Goal: Task Accomplishment & Management: Complete application form

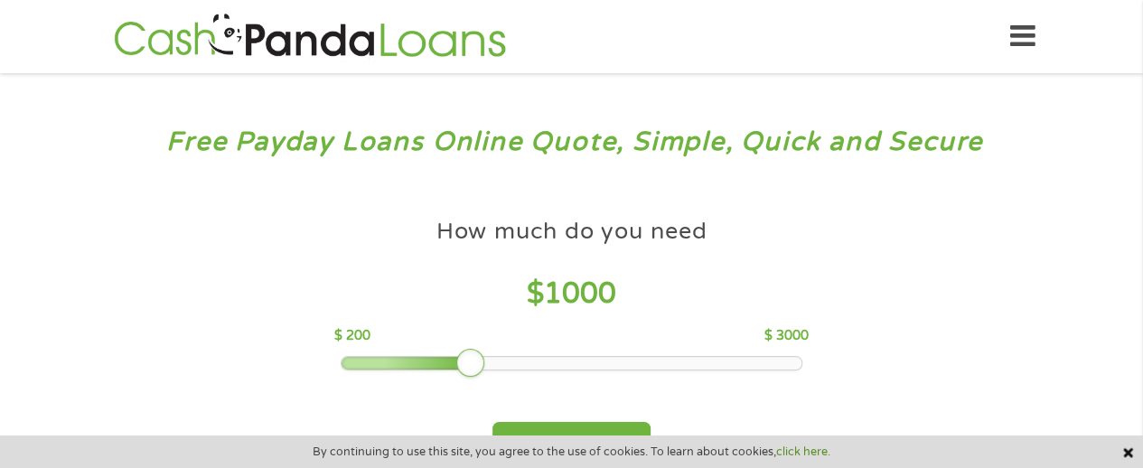
click at [466, 368] on div at bounding box center [470, 363] width 29 height 29
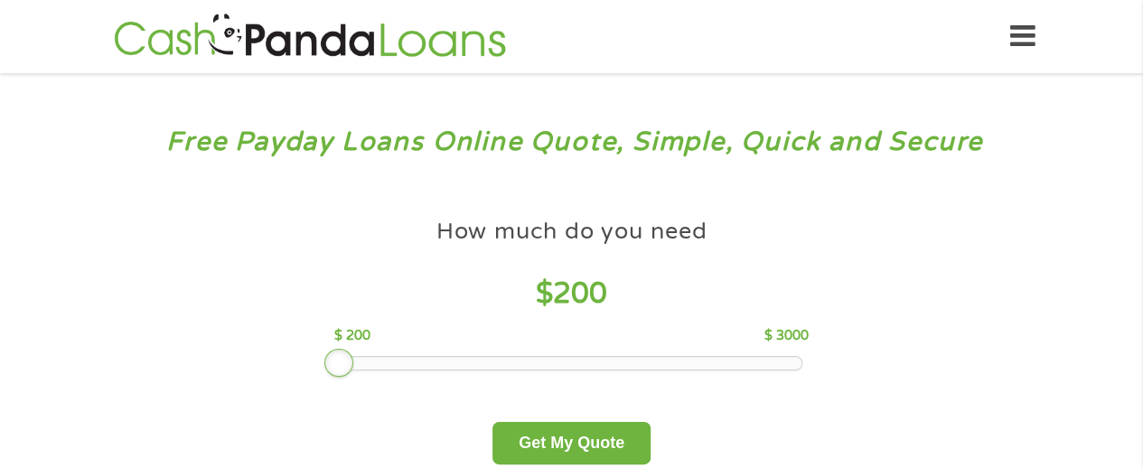
drag, startPoint x: 466, startPoint y: 368, endPoint x: 333, endPoint y: 370, distance: 133.8
click at [333, 370] on div at bounding box center [338, 363] width 29 height 29
click at [608, 438] on button "Get My Quote" at bounding box center [571, 443] width 158 height 42
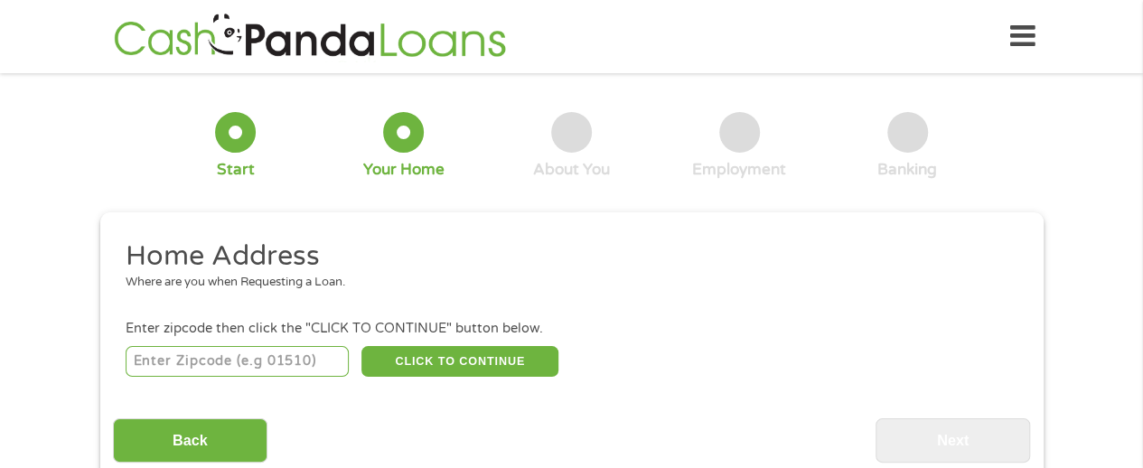
click at [239, 359] on input "number" at bounding box center [237, 361] width 223 height 31
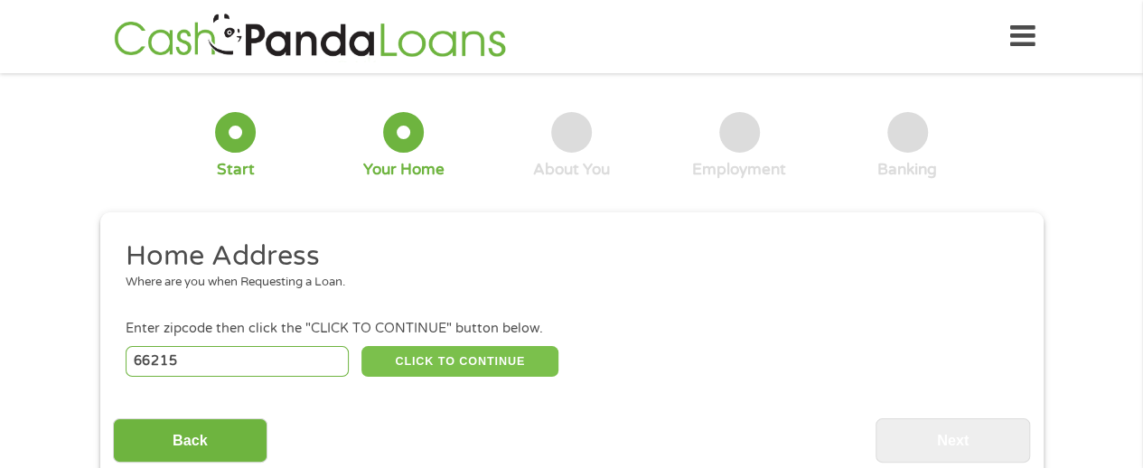
type input "66215"
click at [455, 364] on button "CLICK TO CONTINUE" at bounding box center [459, 361] width 197 height 31
type input "66215"
type input "Lenexa"
select select "Kansas"
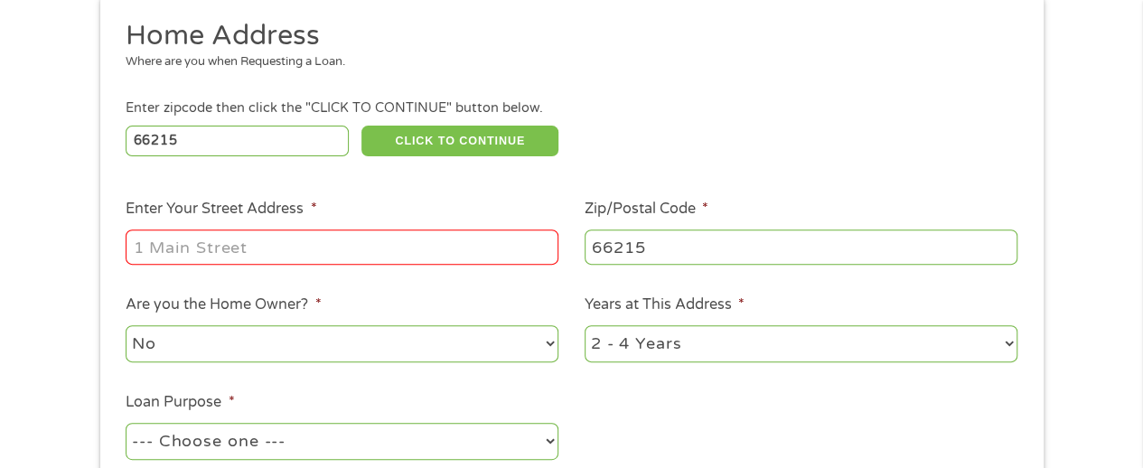
scroll to position [252, 0]
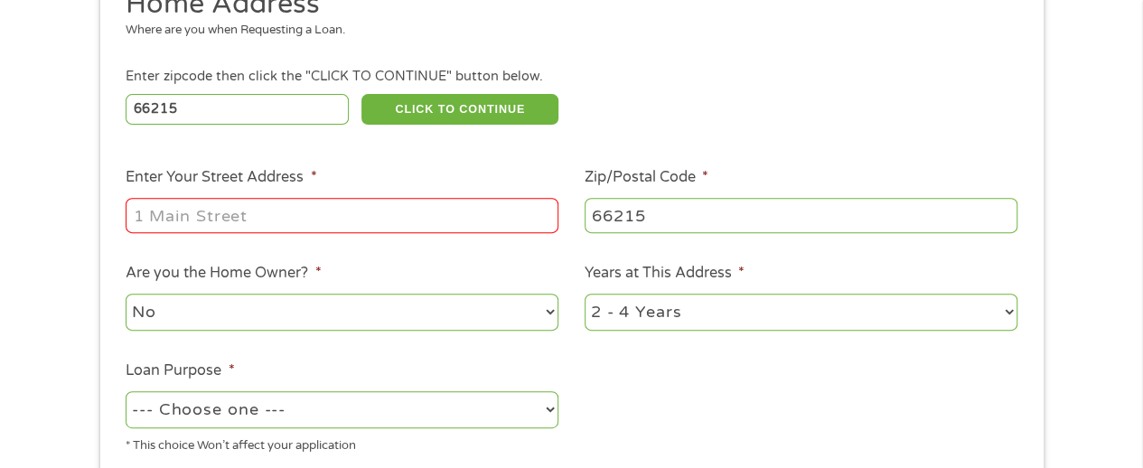
click at [172, 220] on input "Enter Your Street Address *" at bounding box center [342, 215] width 433 height 34
click at [181, 217] on input "Enter Your Street Address *" at bounding box center [342, 215] width 433 height 34
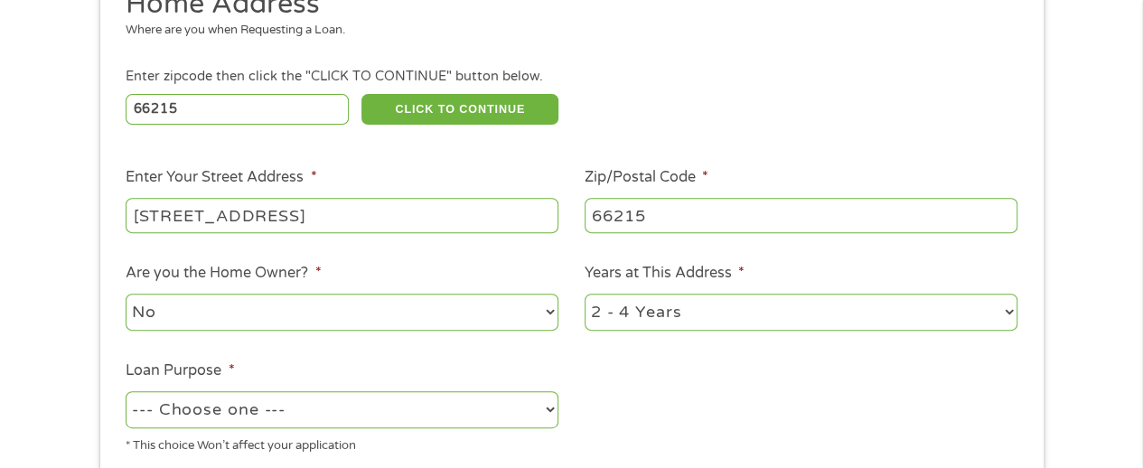
type input "13198 w 88th court apt 27"
click at [540, 313] on select "No Yes" at bounding box center [342, 312] width 433 height 37
click at [515, 319] on select "No Yes" at bounding box center [342, 312] width 433 height 37
click at [1028, 306] on li "Years at This Address * 1 Year or less 1 - 2 Years 2 - 4 Years Over 4 Years" at bounding box center [801, 297] width 459 height 71
click at [1012, 313] on select "1 Year or less 1 - 2 Years 2 - 4 Years Over 4 Years" at bounding box center [801, 312] width 433 height 37
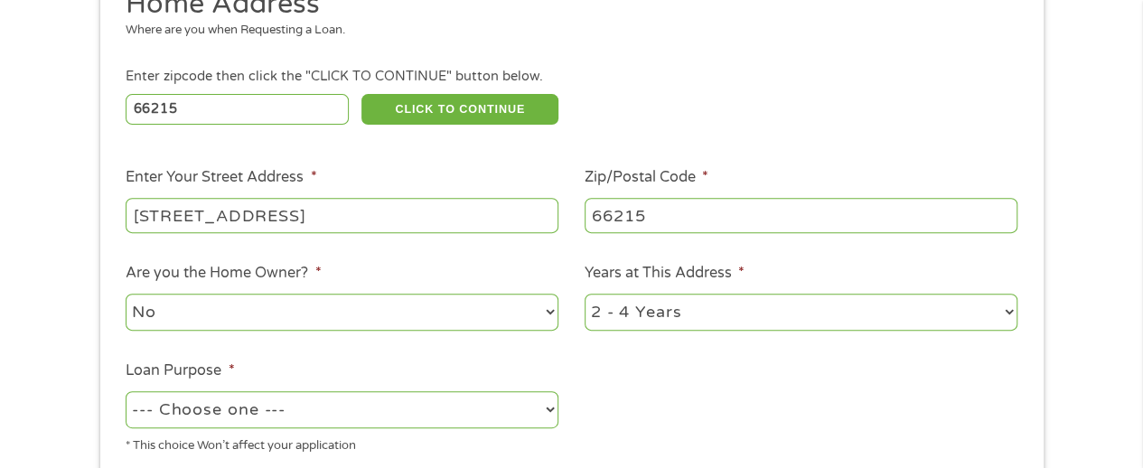
select select "60months"
click at [585, 295] on select "1 Year or less 1 - 2 Years 2 - 4 Years Over 4 Years" at bounding box center [801, 312] width 433 height 37
click at [536, 406] on select "--- Choose one --- Pay Bills Debt Consolidation Home Improvement Major Purchase…" at bounding box center [342, 409] width 433 height 37
click at [126, 392] on select "--- Choose one --- Pay Bills Debt Consolidation Home Improvement Major Purchase…" at bounding box center [342, 409] width 433 height 37
click at [553, 411] on select "--- Choose one --- Pay Bills Debt Consolidation Home Improvement Major Purchase…" at bounding box center [342, 409] width 433 height 37
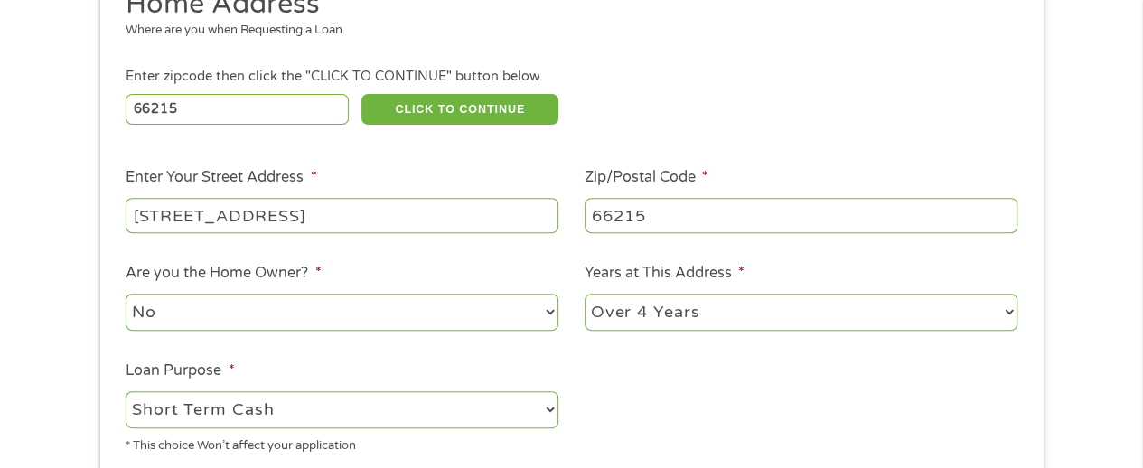
select select "medicalexpenses"
click at [126, 392] on select "--- Choose one --- Pay Bills Debt Consolidation Home Improvement Major Purchase…" at bounding box center [342, 409] width 433 height 37
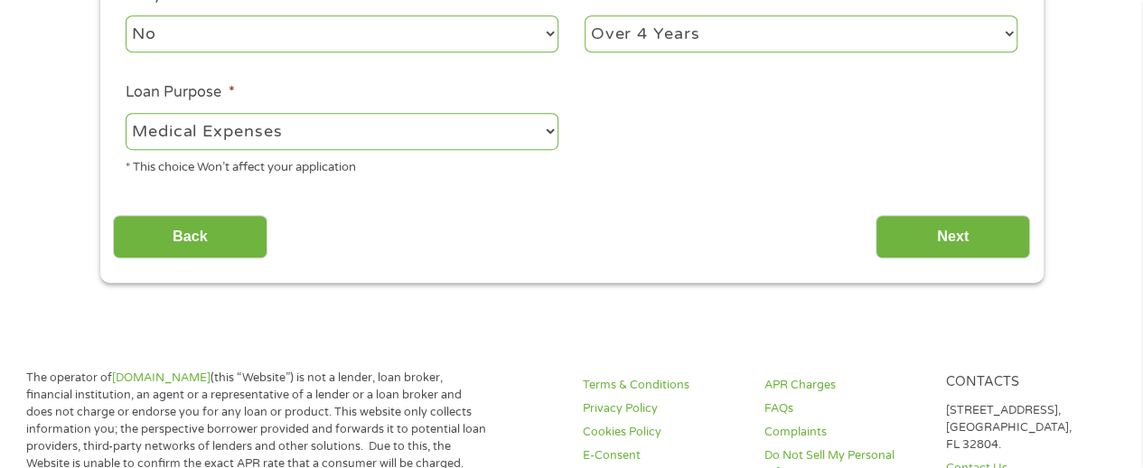
scroll to position [540, 0]
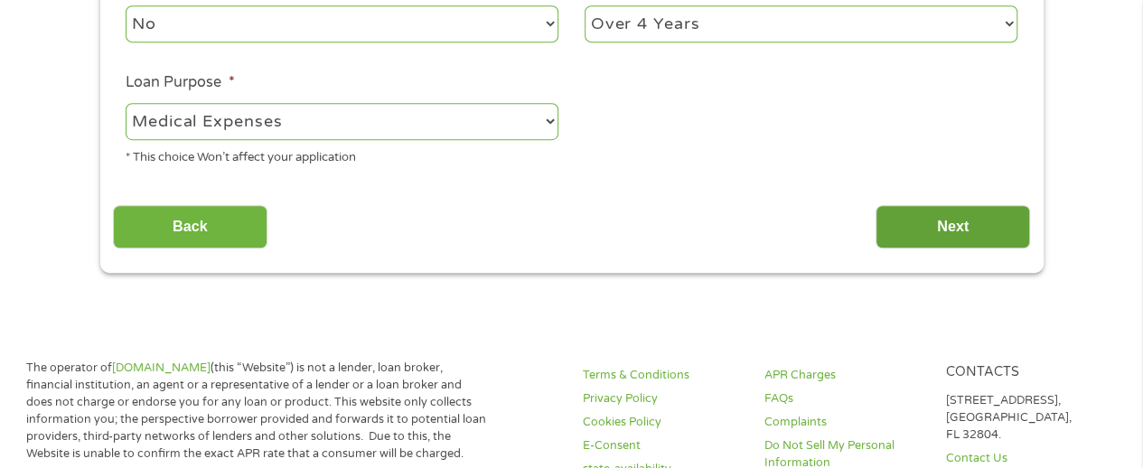
click at [952, 220] on input "Next" at bounding box center [953, 227] width 155 height 44
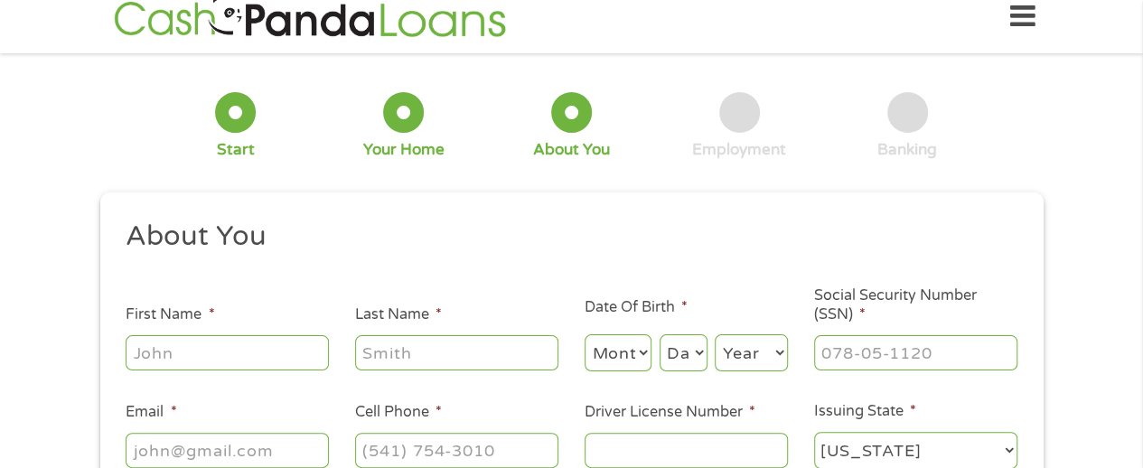
scroll to position [0, 0]
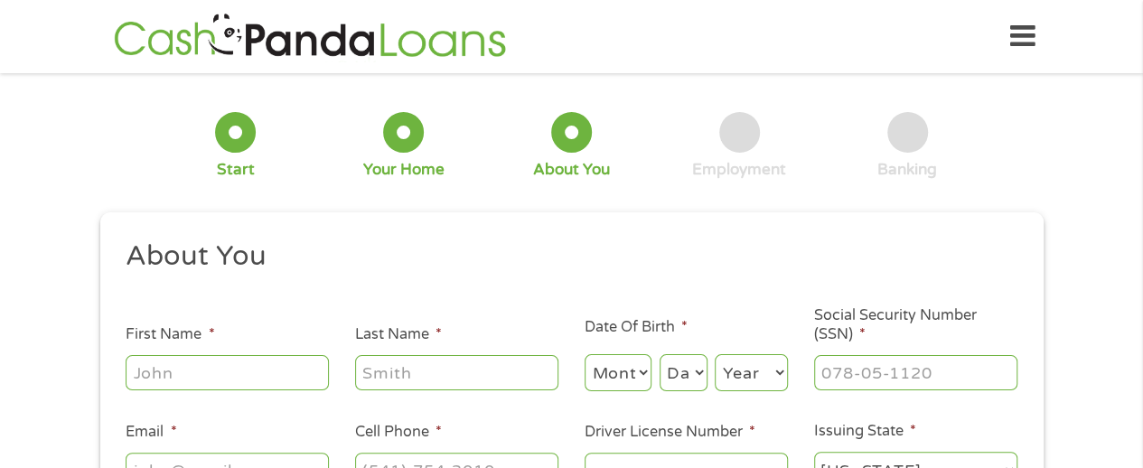
click at [240, 363] on input "First Name *" at bounding box center [227, 372] width 203 height 34
type input "robert"
click at [445, 371] on input "Last Name *" at bounding box center [456, 372] width 203 height 34
type input "loughbom"
click at [640, 371] on select "Month 1 2 3 4 5 6 7 8 9 10 11 12" at bounding box center [619, 372] width 68 height 37
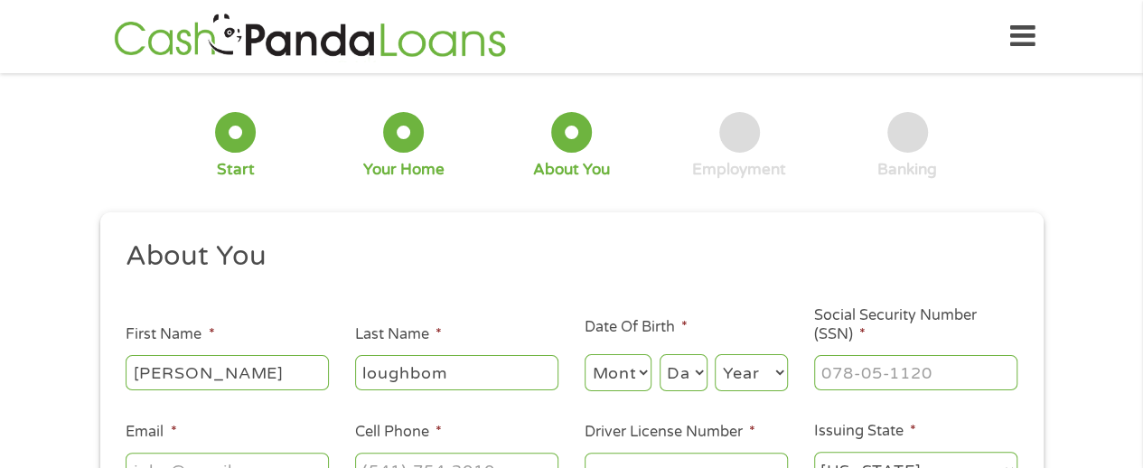
select select "6"
click at [585, 355] on select "Month 1 2 3 4 5 6 7 8 9 10 11 12" at bounding box center [619, 372] width 68 height 37
click at [698, 378] on select "Day 1 2 3 4 5 6 7 8 9 10 11 12 13 14 15 16 17 18 19 20 21 22 23 24 25 26 27 28 …" at bounding box center [684, 372] width 48 height 37
select select "6"
click at [660, 355] on select "Day 1 2 3 4 5 6 7 8 9 10 11 12 13 14 15 16 17 18 19 20 21 22 23 24 25 26 27 28 …" at bounding box center [684, 372] width 48 height 37
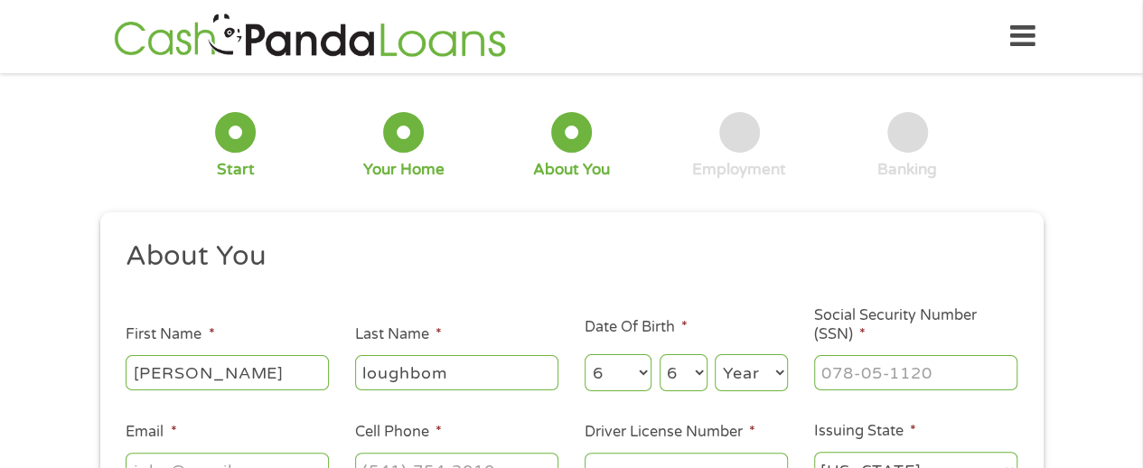
click at [754, 380] on select "Year 2007 2006 2005 2004 2003 2002 2001 2000 1999 1998 1997 1996 1995 1994 1993…" at bounding box center [751, 372] width 73 height 37
select select "1962"
click at [715, 355] on select "Year 2007 2006 2005 2004 2003 2002 2001 2000 1999 1998 1997 1996 1995 1994 1993…" at bounding box center [751, 372] width 73 height 37
click at [933, 376] on input "___-__-____" at bounding box center [915, 372] width 203 height 34
drag, startPoint x: 933, startPoint y: 376, endPoint x: 830, endPoint y: 372, distance: 102.2
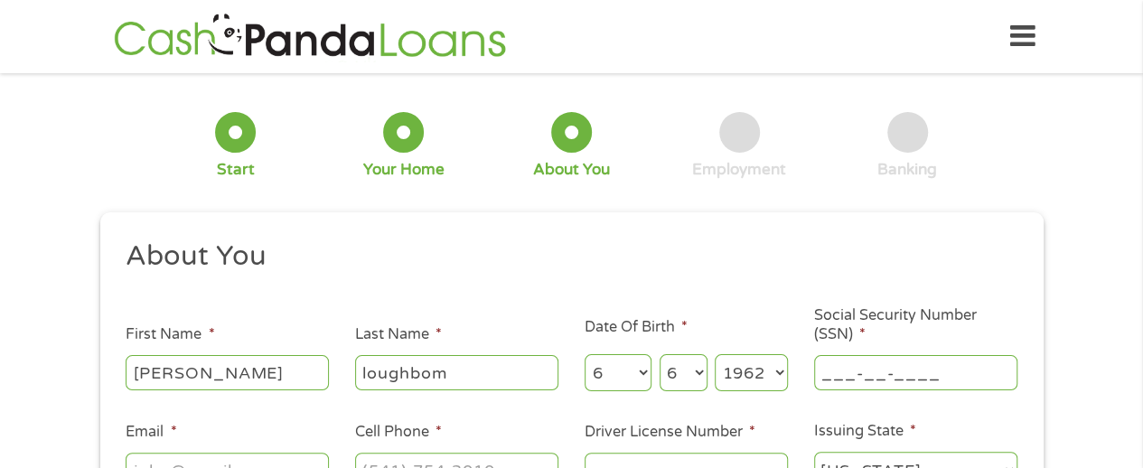
click at [830, 372] on input "___-__-____" at bounding box center [915, 372] width 203 height 34
click at [822, 375] on input "___-__-____" at bounding box center [915, 372] width 203 height 34
type input "515-78-3115"
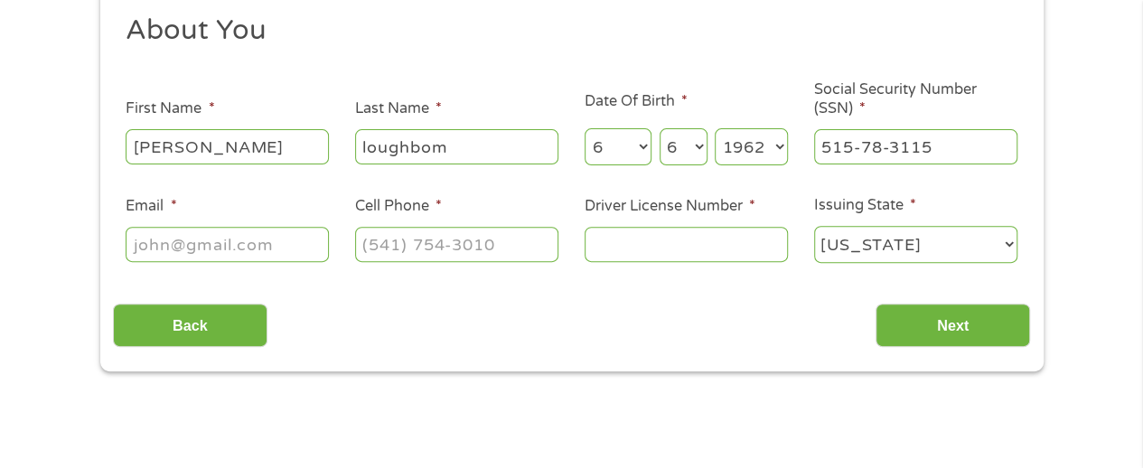
scroll to position [230, 0]
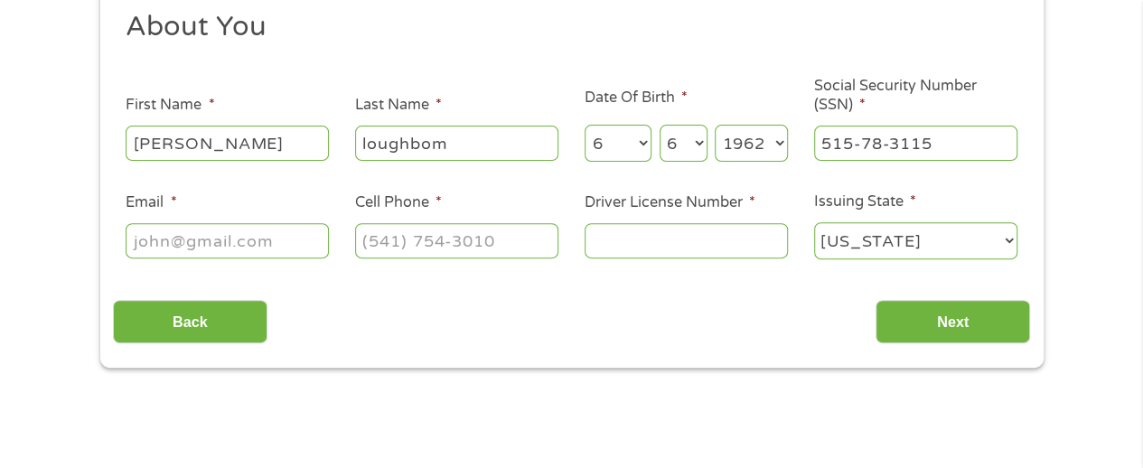
click at [245, 250] on input "Email *" at bounding box center [227, 240] width 203 height 34
type input "bobcatl1@yahii.com"
click at [441, 239] on input "(___) ___-____" at bounding box center [456, 240] width 203 height 34
type input "(913) 963-8725"
click at [687, 248] on input "Driver License Number *" at bounding box center [686, 240] width 203 height 34
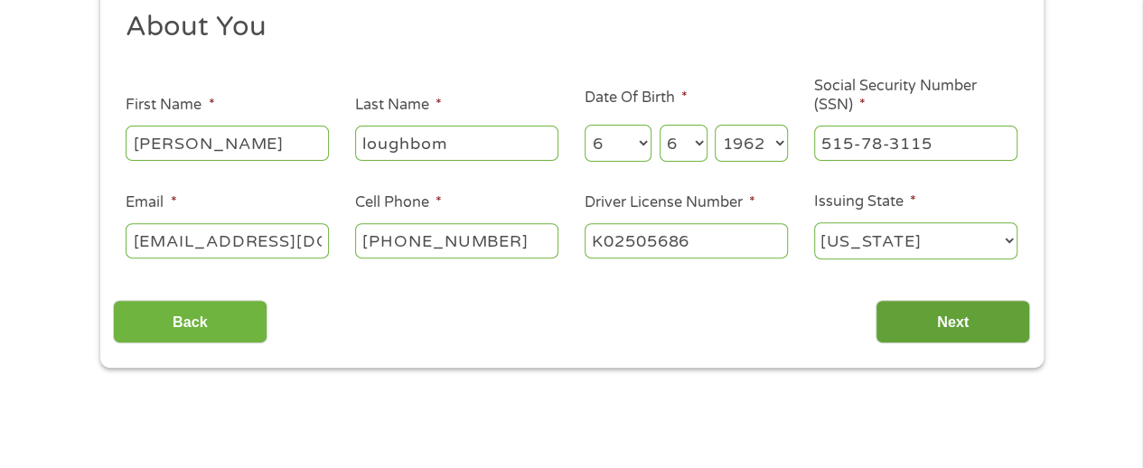
type input "K02505686"
click at [967, 306] on input "Next" at bounding box center [953, 322] width 155 height 44
click at [965, 325] on input "Next" at bounding box center [953, 322] width 155 height 44
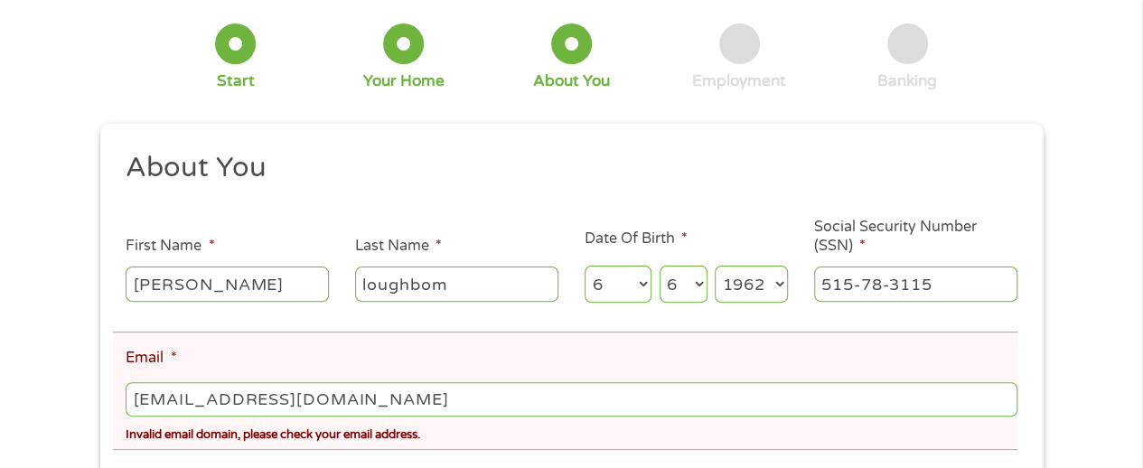
scroll to position [173, 0]
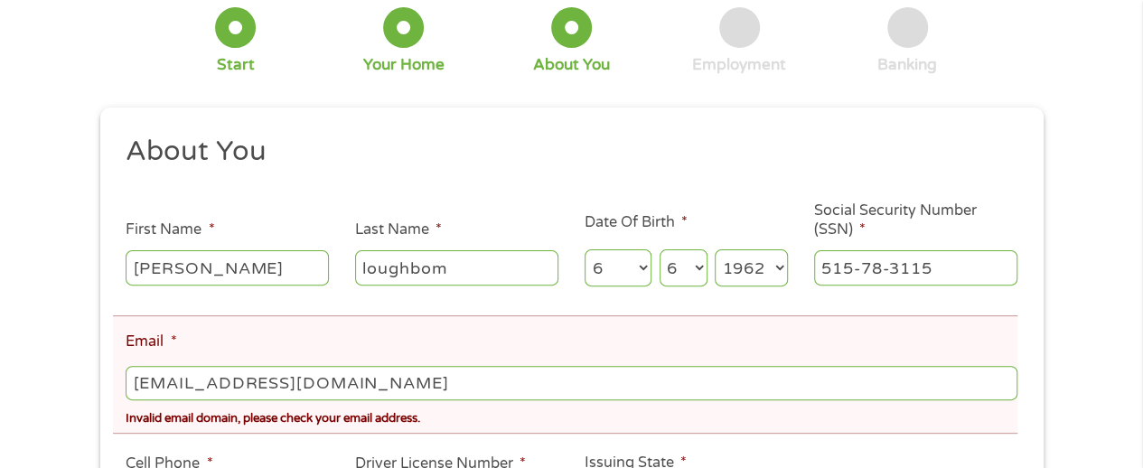
click at [614, 268] on select "Month 1 2 3 4 5 6 7 8 9 10 11 12" at bounding box center [619, 267] width 68 height 37
click at [264, 388] on input "bobcatl1@yahii.com" at bounding box center [571, 383] width 891 height 34
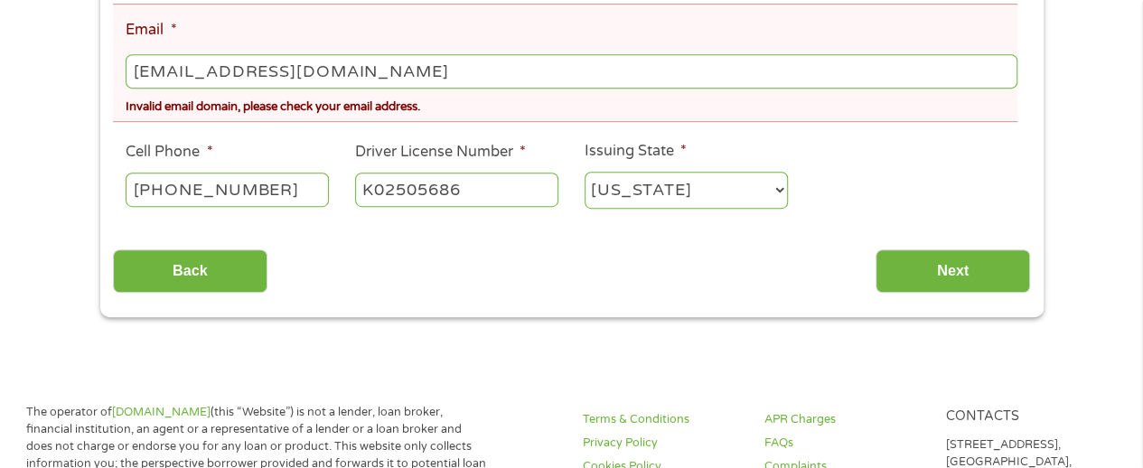
scroll to position [620, 0]
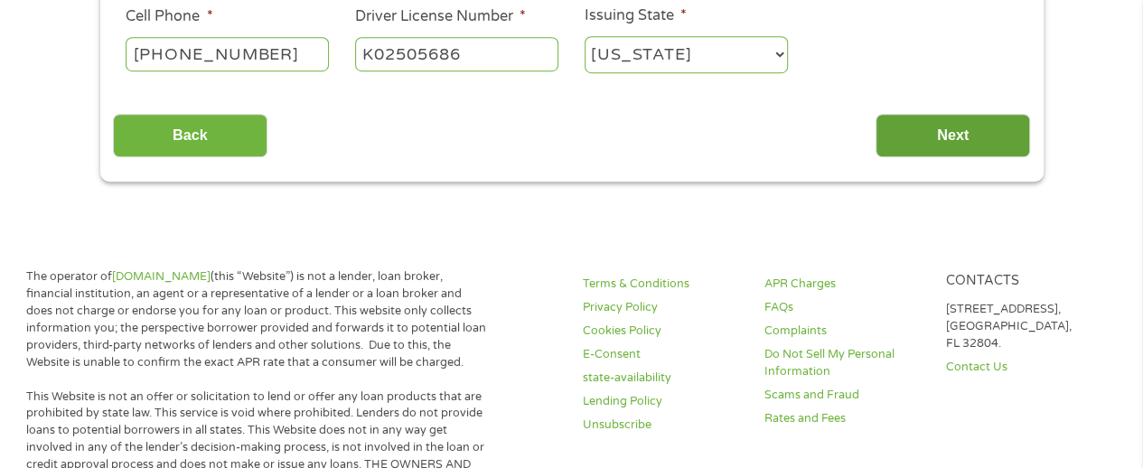
click at [954, 136] on input "Next" at bounding box center [953, 136] width 155 height 44
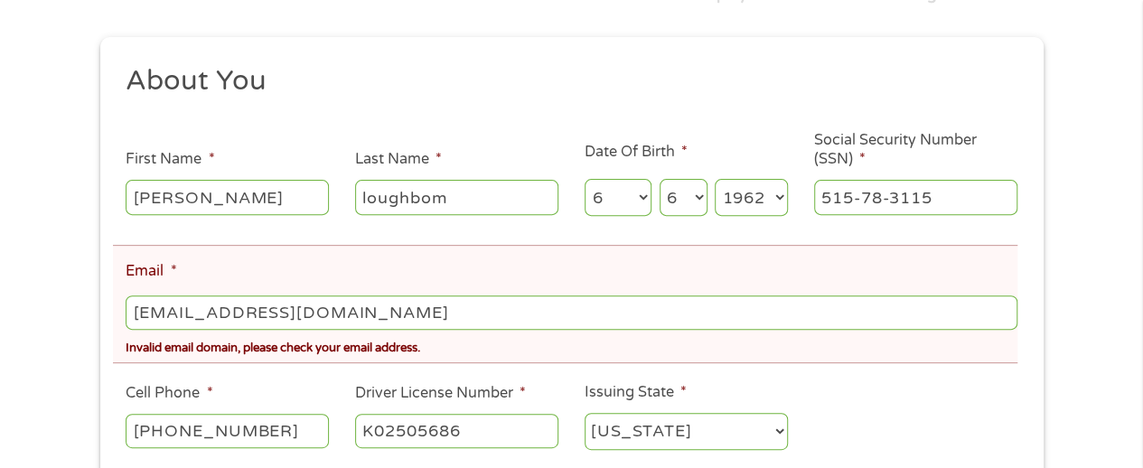
drag, startPoint x: 408, startPoint y: 320, endPoint x: 31, endPoint y: 326, distance: 377.8
click at [31, 324] on div "There was a problem with your submission. Please review the fields below. 1 Sta…" at bounding box center [571, 201] width 1143 height 716
type input "bobcatl1@yahoo"
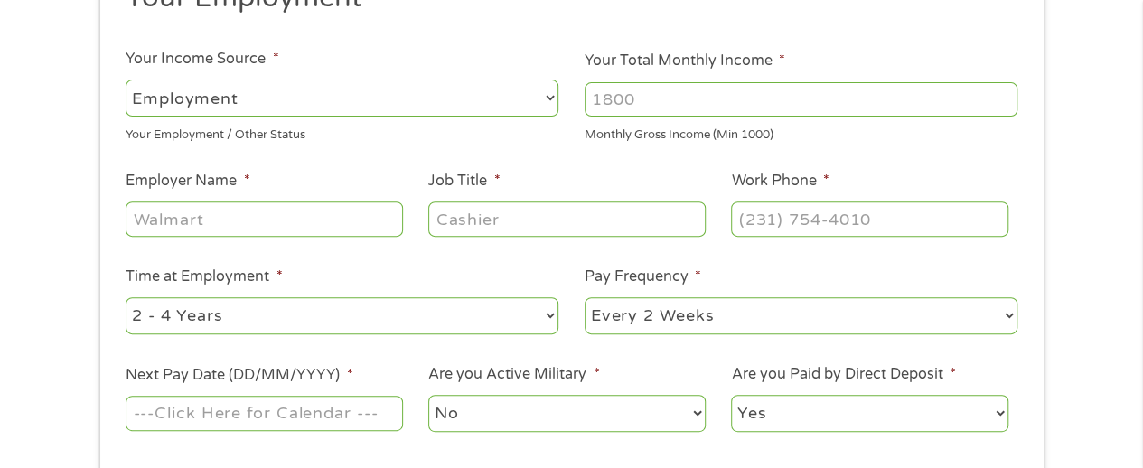
scroll to position [281, 0]
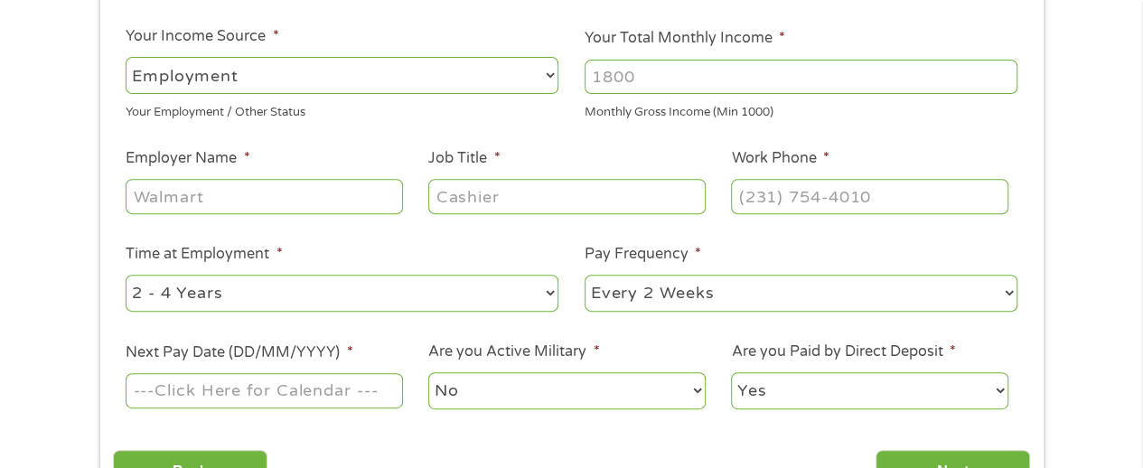
click at [548, 77] on select "--- Choose one --- Employment Self Employed Benefits" at bounding box center [342, 75] width 433 height 37
select select "benefits"
click at [126, 57] on select "--- Choose one --- Employment Self Employed Benefits" at bounding box center [342, 75] width 433 height 37
type input "Other"
type input "(913) 963-8725"
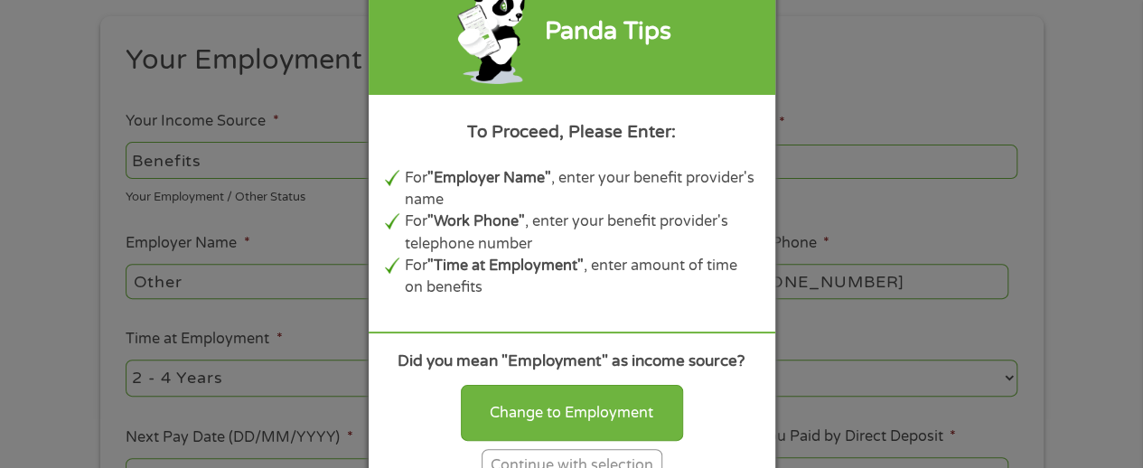
scroll to position [190, 0]
click at [628, 456] on div "Continue with selection" at bounding box center [572, 465] width 181 height 33
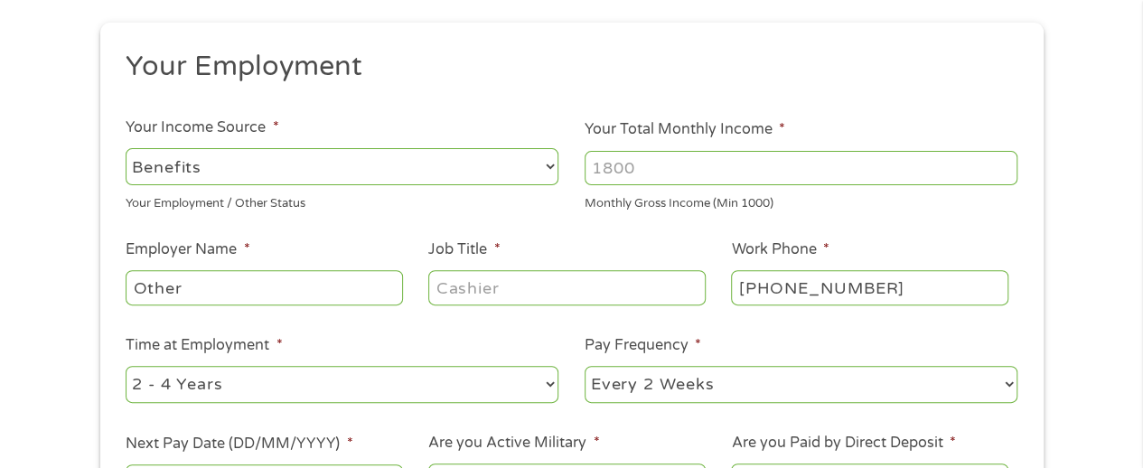
click at [645, 169] on input "Your Total Monthly Income *" at bounding box center [801, 168] width 433 height 34
click at [645, 168] on input "Your Total Monthly Income *" at bounding box center [801, 168] width 433 height 34
type input "3100"
click at [298, 294] on input "Other" at bounding box center [264, 287] width 277 height 34
drag, startPoint x: 298, startPoint y: 294, endPoint x: 23, endPoint y: 277, distance: 276.1
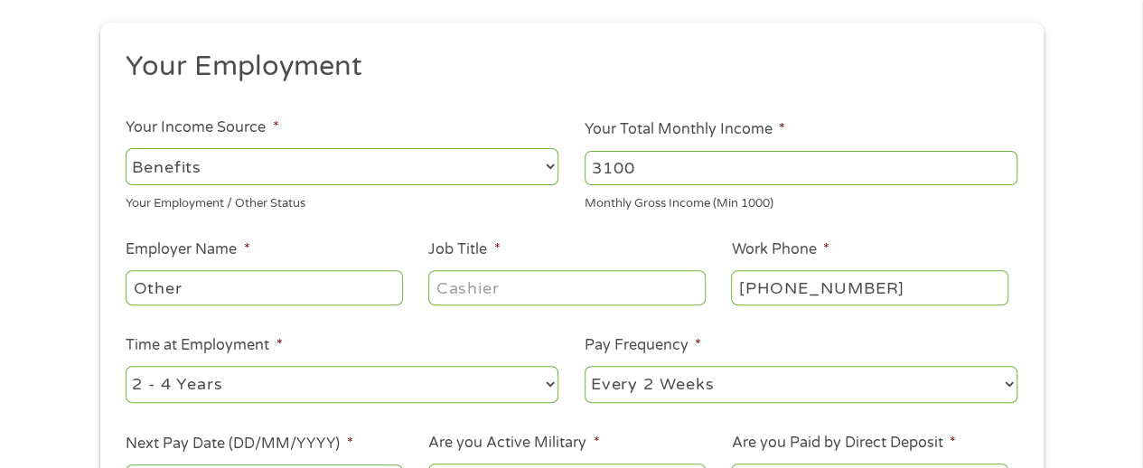
click at [23, 277] on div "1 Start 2 Your Home 3 About You 4 Employment 5 Banking 6 This field is hidden w…" at bounding box center [571, 252] width 1143 height 713
type input "Hyvee"
click at [544, 289] on input "Job Title *" at bounding box center [566, 287] width 277 height 34
type input "Stocker"
drag, startPoint x: 891, startPoint y: 281, endPoint x: 790, endPoint y: 287, distance: 101.4
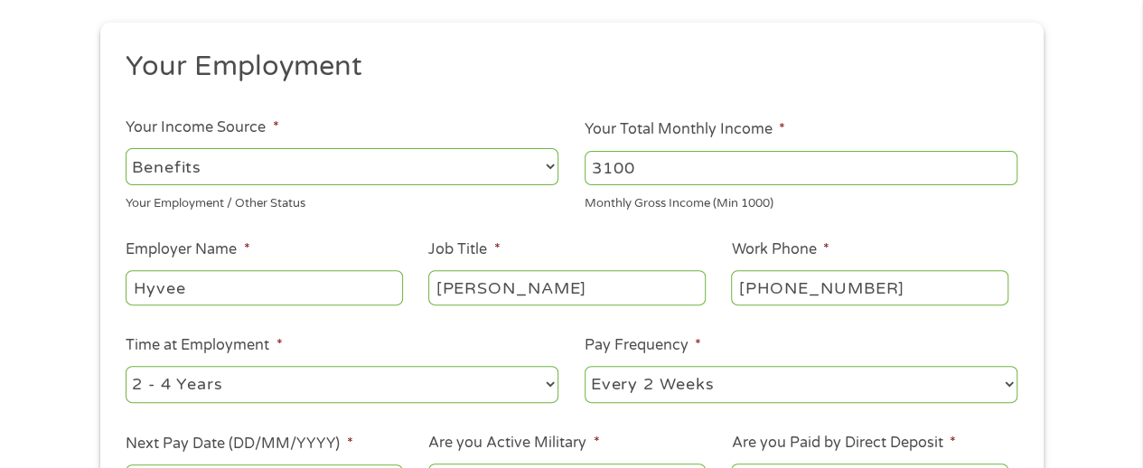
click at [790, 287] on input "(913) 963-8725" at bounding box center [869, 287] width 277 height 34
click at [830, 290] on input "(913) 963-8725" at bounding box center [869, 287] width 277 height 34
drag, startPoint x: 920, startPoint y: 285, endPoint x: 790, endPoint y: 289, distance: 130.2
click at [790, 289] on input "(913) 963-8725" at bounding box center [869, 287] width 277 height 34
type input "(913) 438-8308"
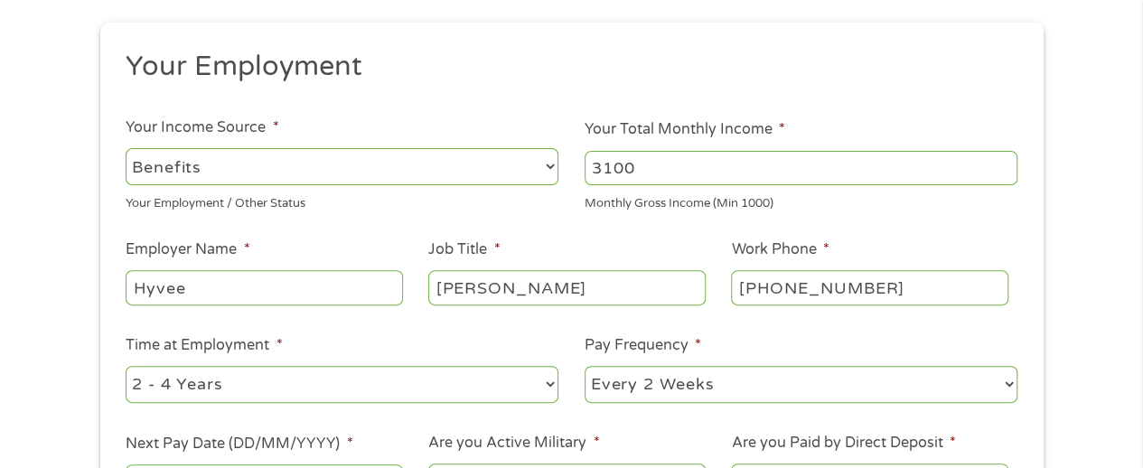
click at [539, 379] on select "--- Choose one --- 1 Year or less 1 - 2 Years 2 - 4 Years Over 4 Years" at bounding box center [342, 384] width 433 height 37
select select "12months"
click at [126, 366] on select "--- Choose one --- 1 Year or less 1 - 2 Years 2 - 4 Years Over 4 Years" at bounding box center [342, 384] width 433 height 37
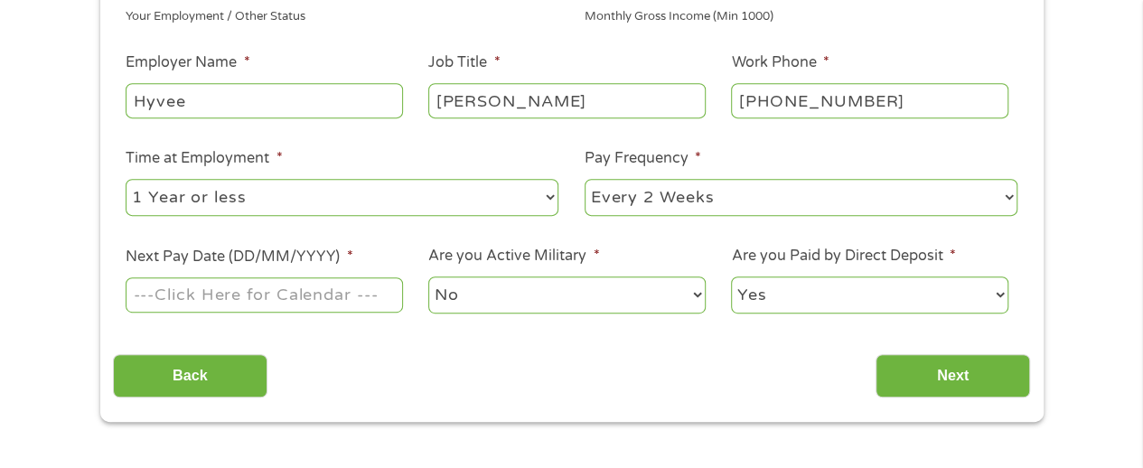
scroll to position [399, 0]
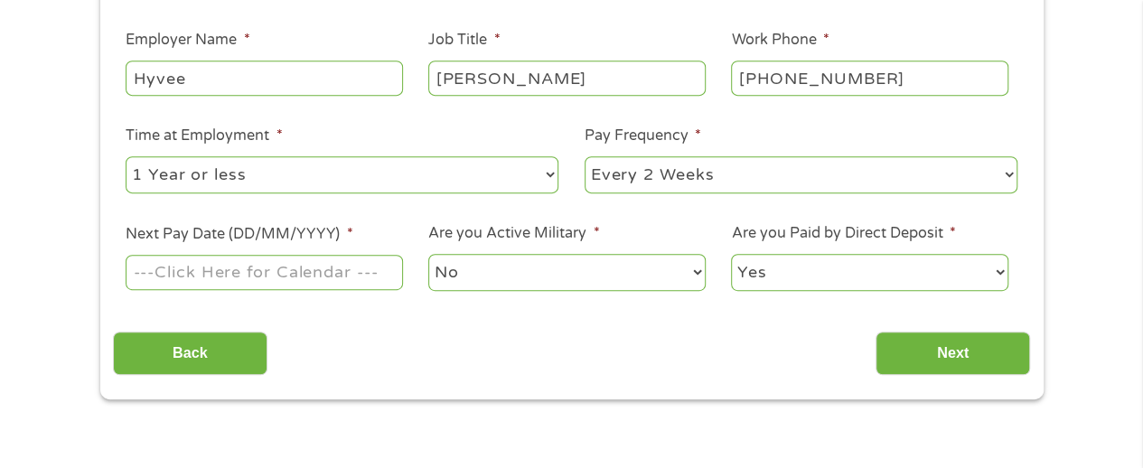
click at [782, 176] on select "--- Choose one --- Every 2 Weeks Every Week Monthly Semi-Monthly" at bounding box center [801, 174] width 433 height 37
select select "weekly"
click at [585, 156] on select "--- Choose one --- Every 2 Weeks Every Week Monthly Semi-Monthly" at bounding box center [801, 174] width 433 height 37
click at [258, 270] on input "Next Pay Date (DD/MM/YYYY) *" at bounding box center [264, 272] width 277 height 34
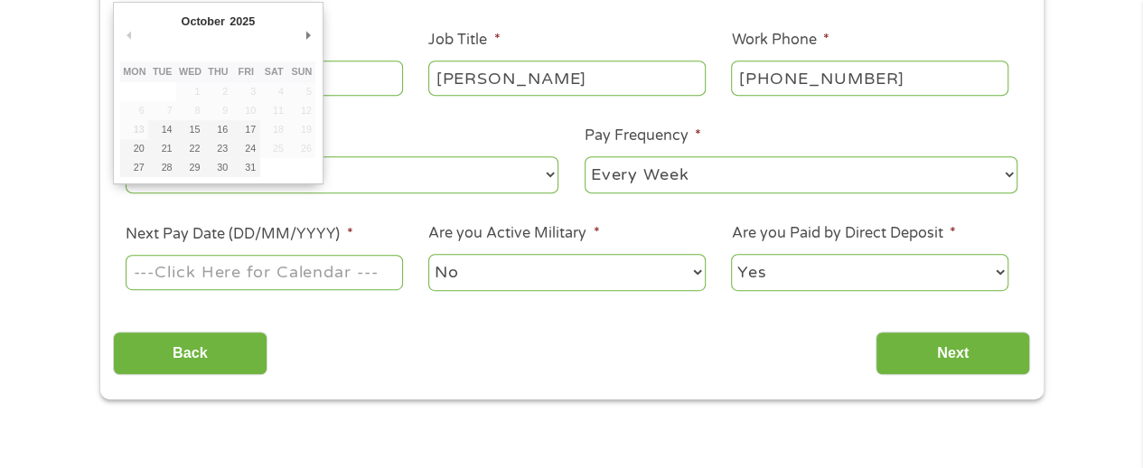
click at [280, 152] on td "25" at bounding box center [274, 148] width 28 height 19
type input "17/10/2025"
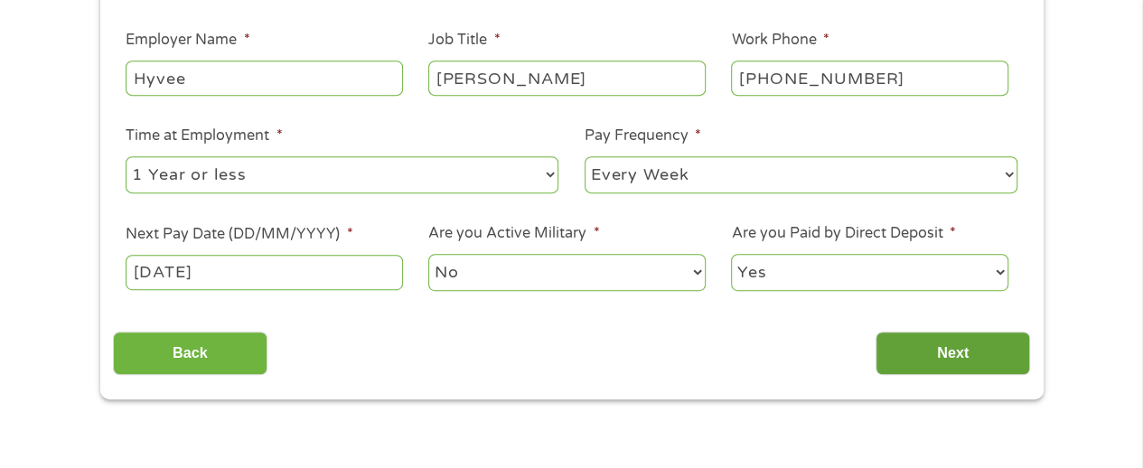
click at [937, 350] on input "Next" at bounding box center [953, 354] width 155 height 44
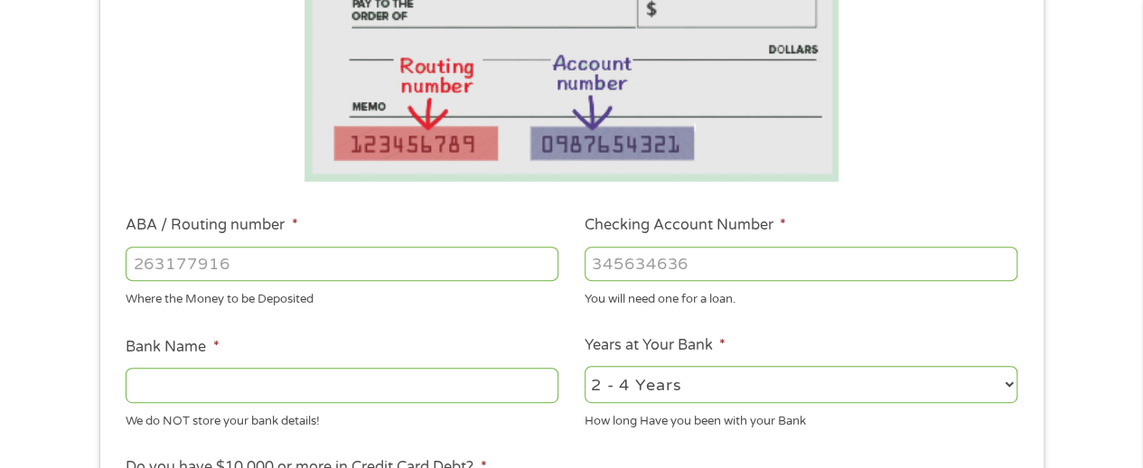
scroll to position [609, 0]
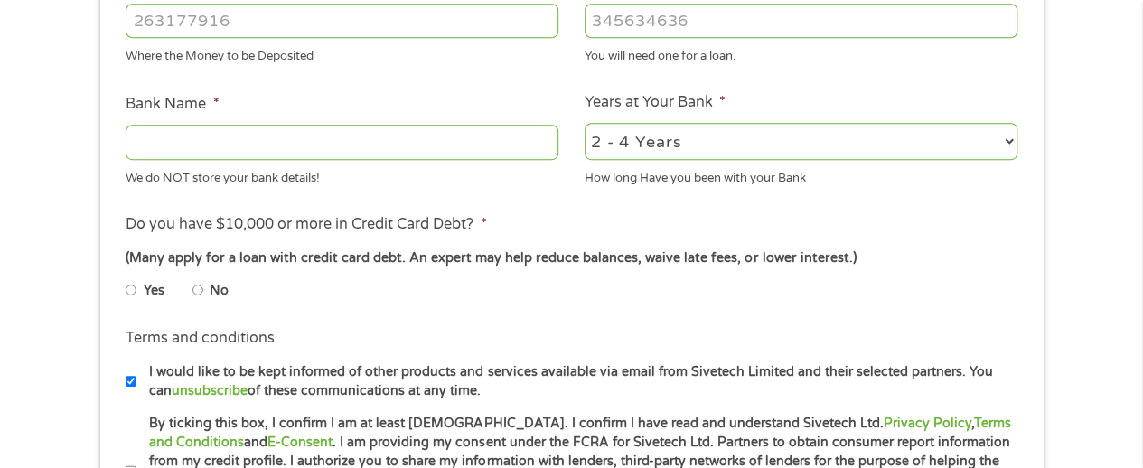
click at [216, 17] on input "ABA / Routing number *" at bounding box center [342, 21] width 433 height 34
type input "301179737"
type input "AZURA CREDIT UNION"
type input "301179737"
click at [730, 22] on input "Checking Account Number *" at bounding box center [801, 21] width 433 height 34
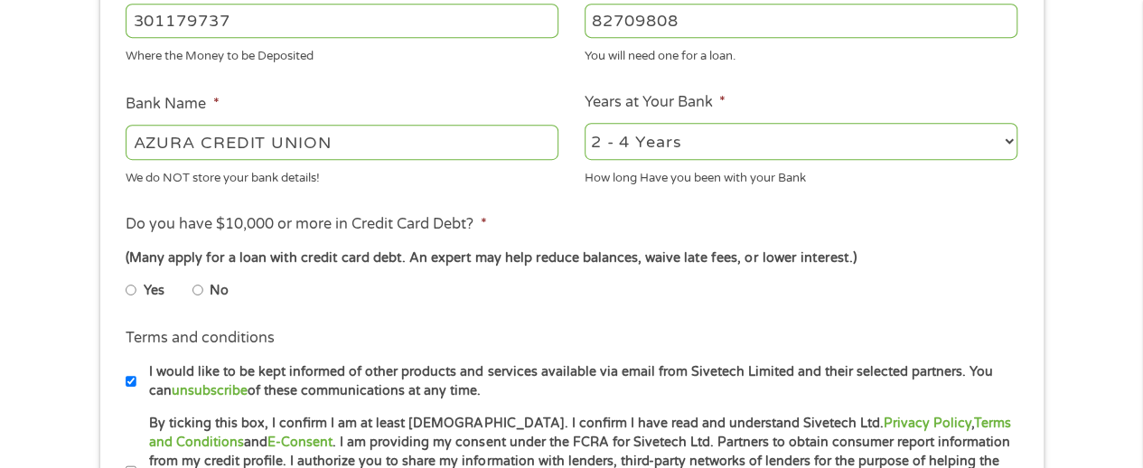
type input "82709808"
click at [1005, 136] on select "2 - 4 Years 6 - 12 Months 1 - 2 Years Over 4 Years" at bounding box center [801, 141] width 433 height 37
select select "60months"
click at [585, 124] on select "2 - 4 Years 6 - 12 Months 1 - 2 Years Over 4 Years" at bounding box center [801, 141] width 433 height 37
click at [194, 294] on input "No" at bounding box center [197, 290] width 11 height 29
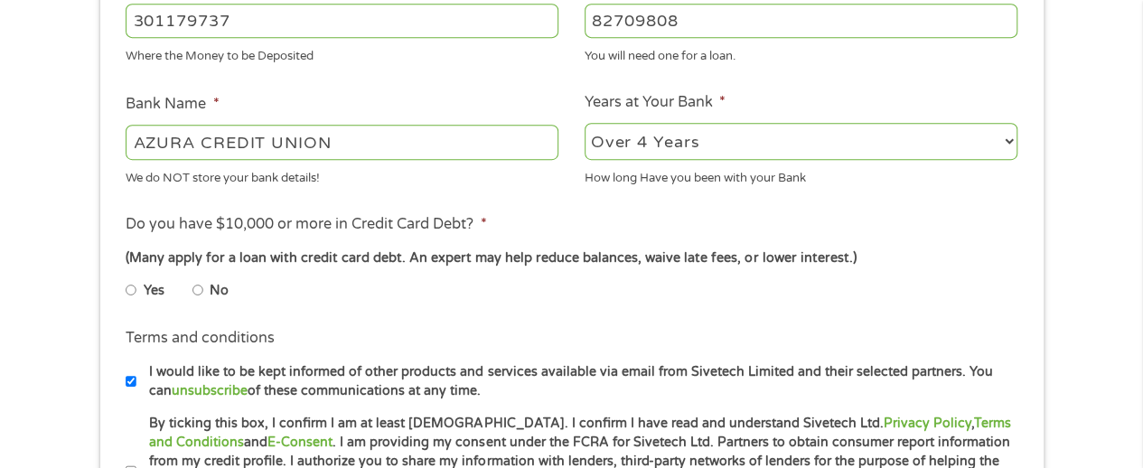
radio input "true"
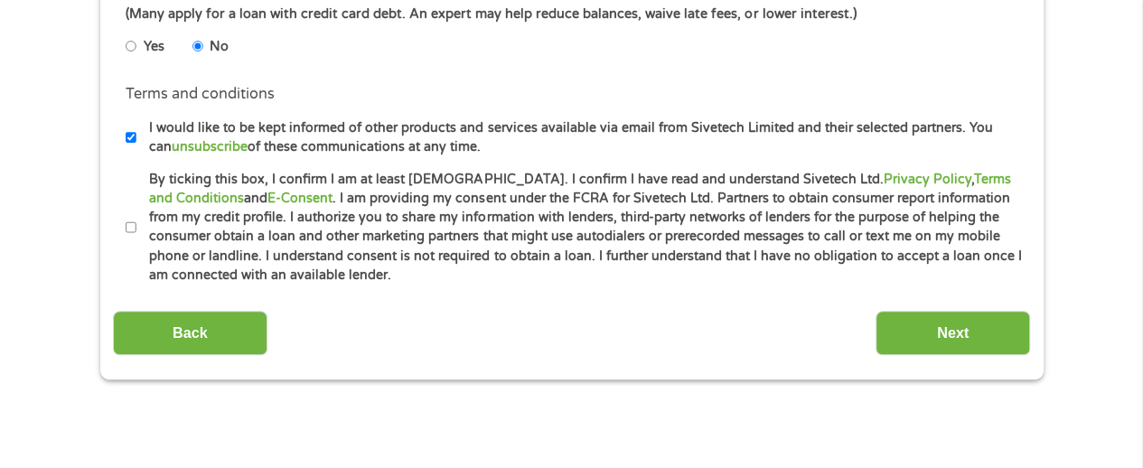
scroll to position [907, 0]
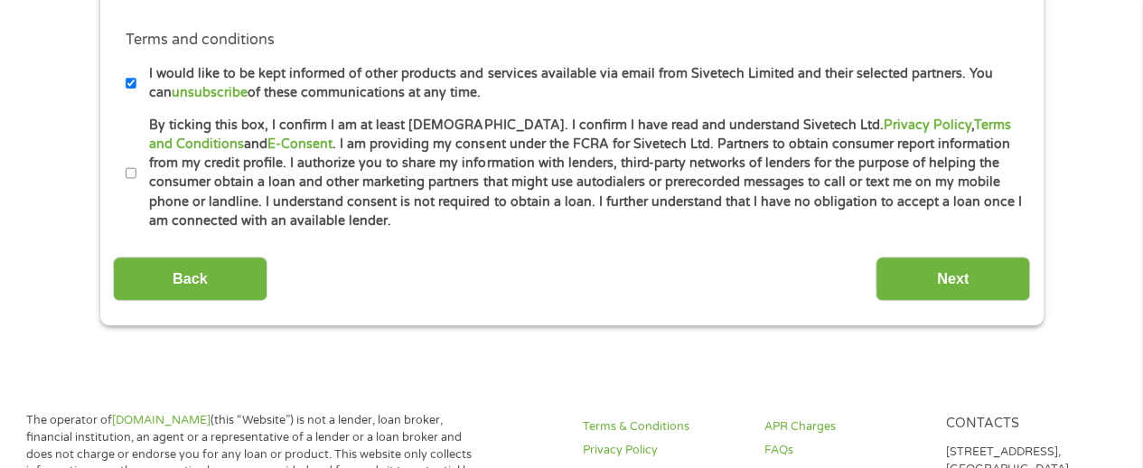
click at [132, 80] on input "I would like to be kept informed of other products and services available via e…" at bounding box center [131, 83] width 11 height 29
checkbox input "false"
click at [127, 172] on input "By ticking this box, I confirm I am at least 18 years old. I confirm I have rea…" at bounding box center [131, 173] width 11 height 29
checkbox input "true"
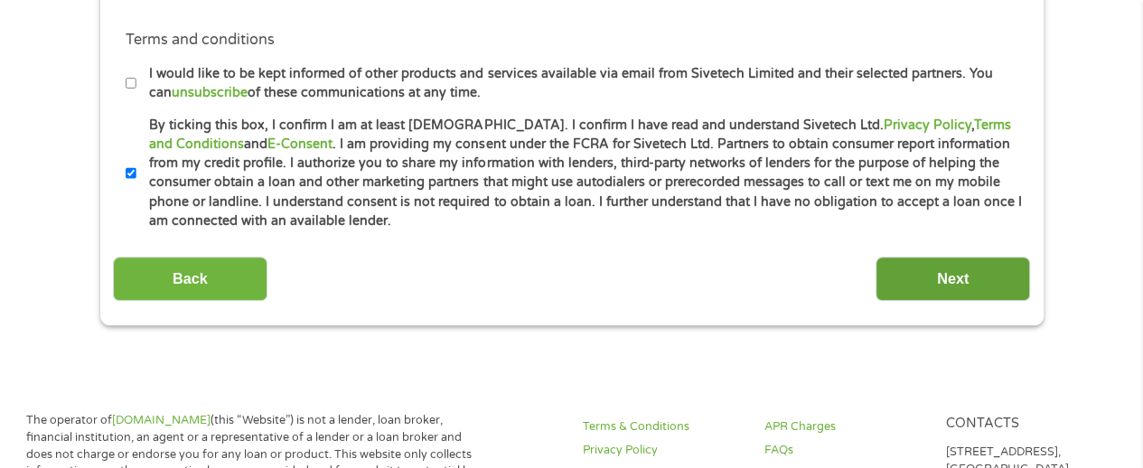
click at [942, 271] on input "Next" at bounding box center [953, 279] width 155 height 44
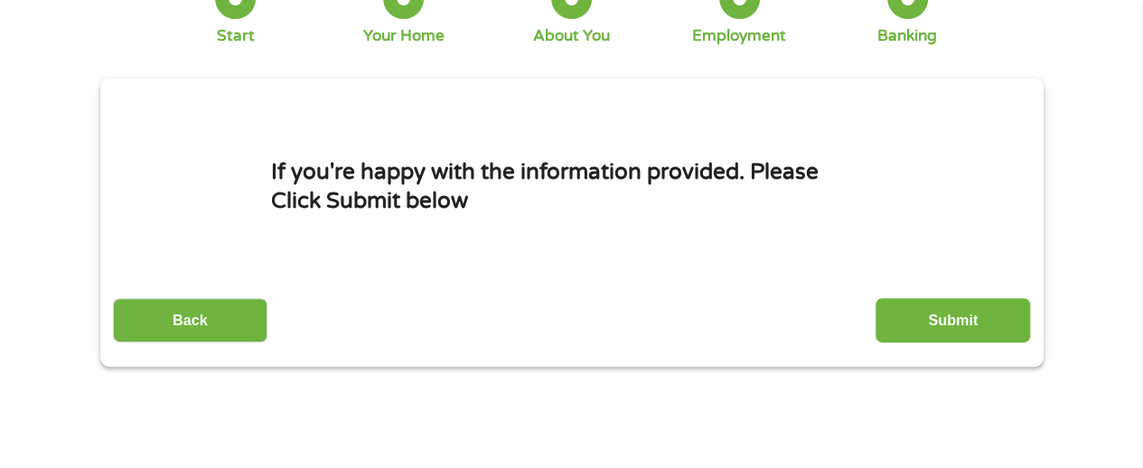
scroll to position [145, 0]
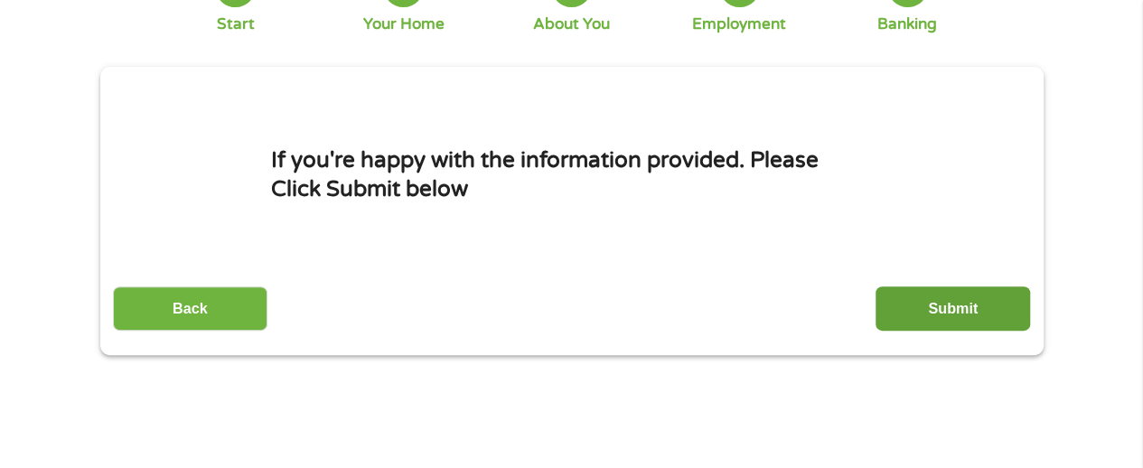
click at [953, 310] on input "Submit" at bounding box center [953, 308] width 155 height 44
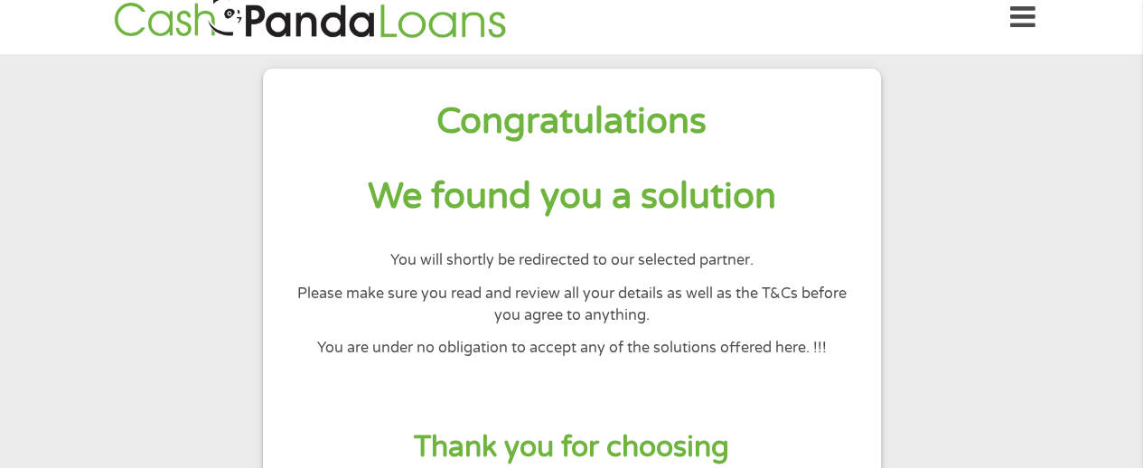
scroll to position [0, 0]
